Goal: Task Accomplishment & Management: Use online tool/utility

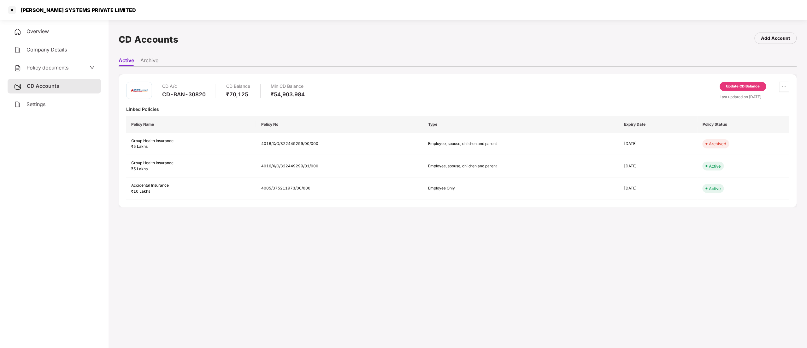
click at [20, 8] on div "[PERSON_NAME] SYSTEMS PRIVATE LIMITED" at bounding box center [76, 10] width 119 height 6
drag, startPoint x: 21, startPoint y: 10, endPoint x: 143, endPoint y: 16, distance: 122.5
click at [143, 16] on div "[PERSON_NAME] SYSTEMS PRIVATE LIMITED" at bounding box center [403, 10] width 807 height 20
copy div "[PERSON_NAME] SYSTEMS PRIVATE LIMITED"
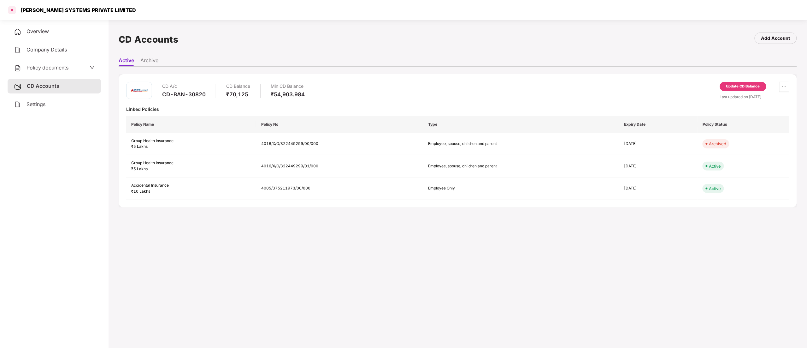
click at [13, 8] on div at bounding box center [12, 10] width 10 height 10
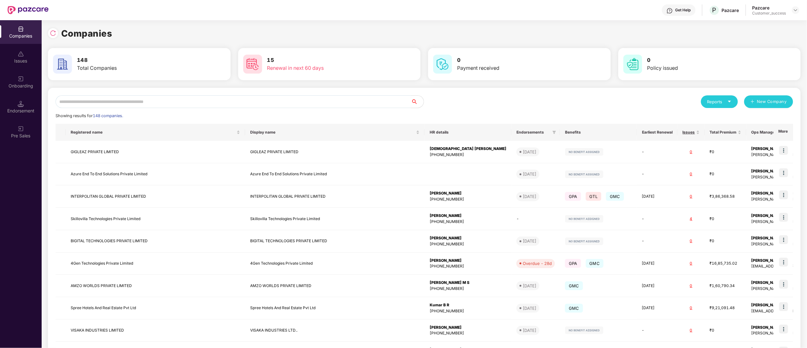
click at [134, 101] on input "text" at bounding box center [233, 101] width 355 height 13
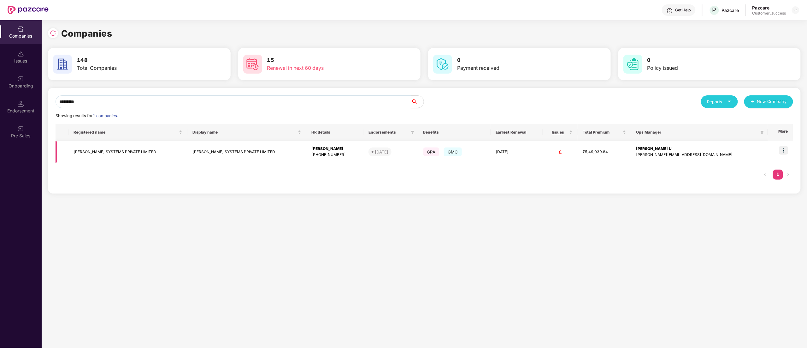
type input "*********"
click at [785, 155] on img at bounding box center [783, 150] width 9 height 9
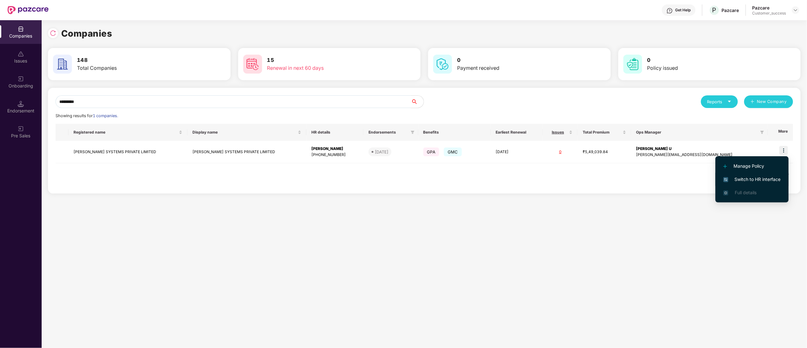
click at [755, 177] on span "Switch to HR interface" at bounding box center [751, 179] width 57 height 7
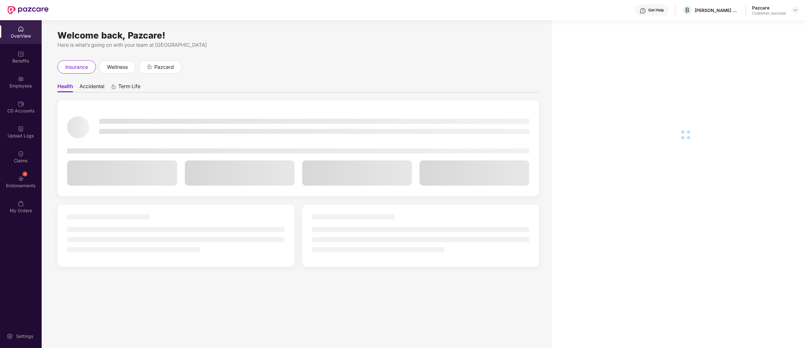
click at [19, 84] on div "Employees" at bounding box center [21, 86] width 42 height 6
